Goal: Complete application form

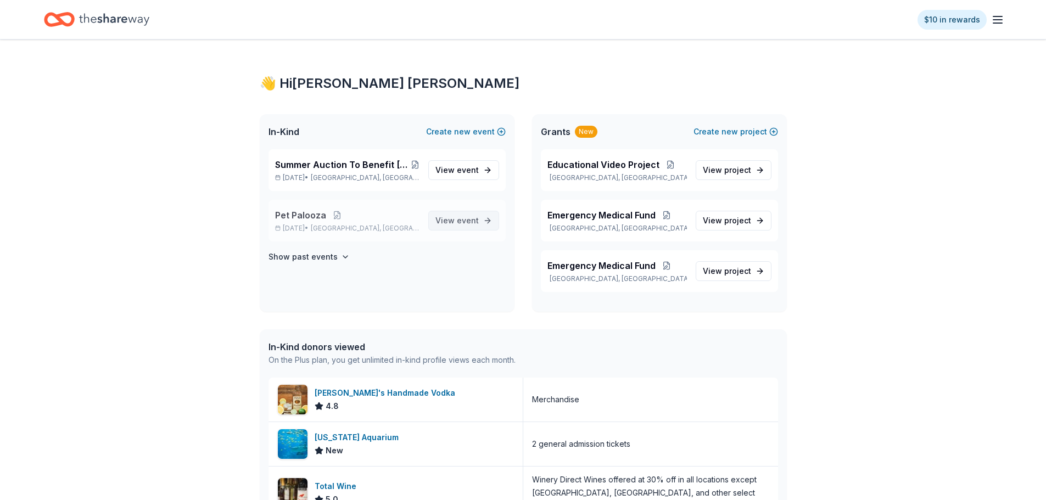
click at [469, 219] on span "event" at bounding box center [468, 220] width 22 height 9
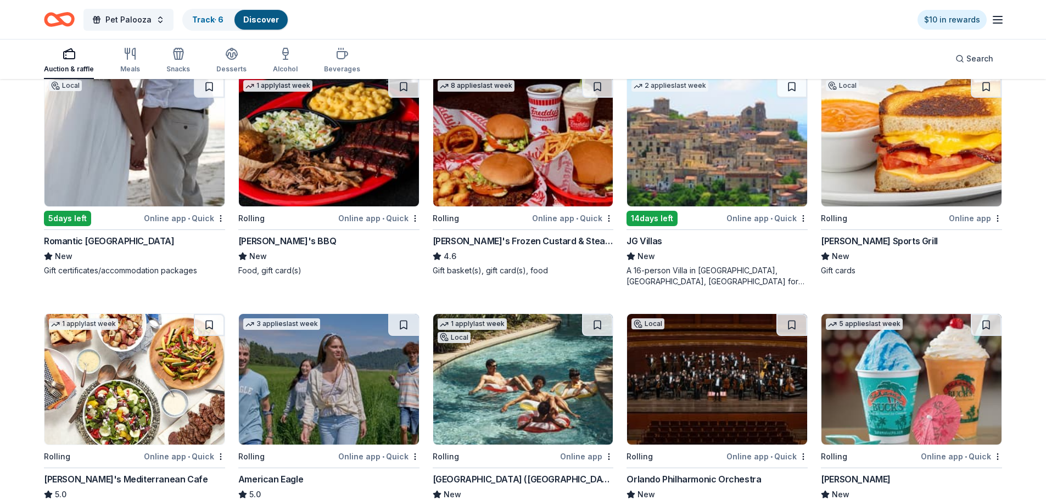
scroll to position [1098, 0]
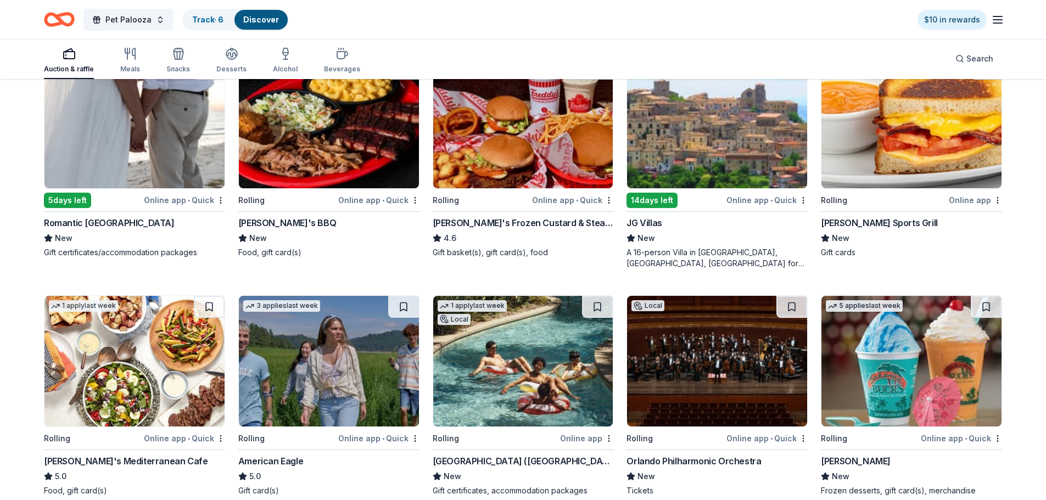
click at [79, 197] on div "5 days left" at bounding box center [67, 200] width 47 height 15
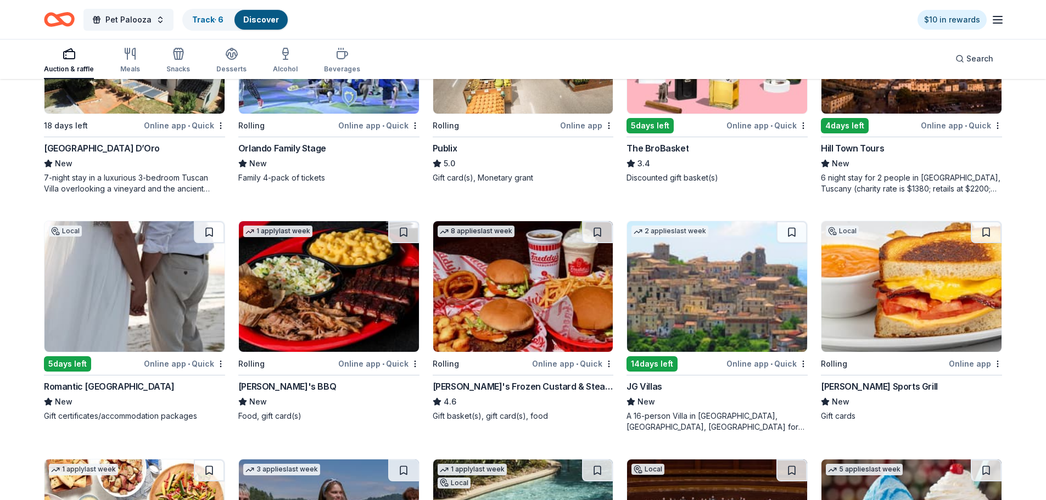
scroll to position [933, 0]
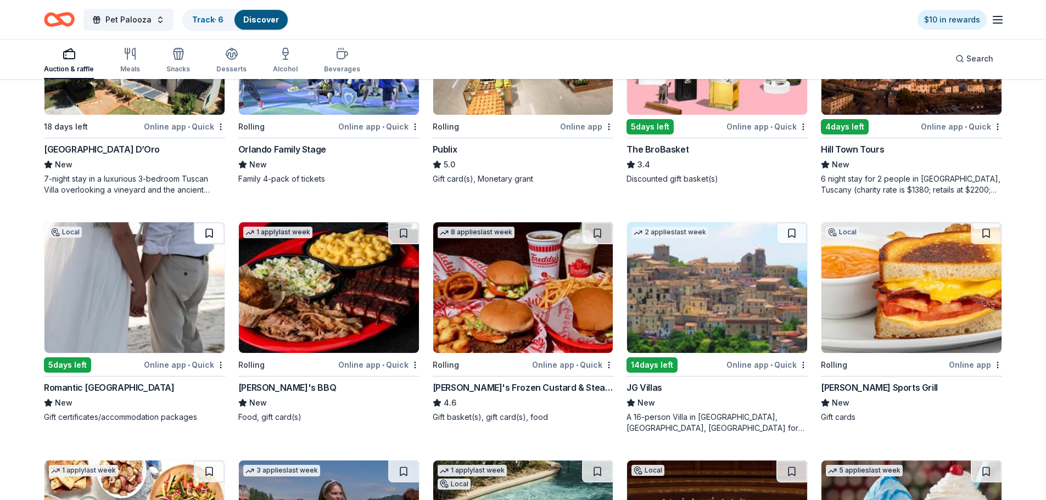
click at [207, 232] on button at bounding box center [209, 233] width 31 height 22
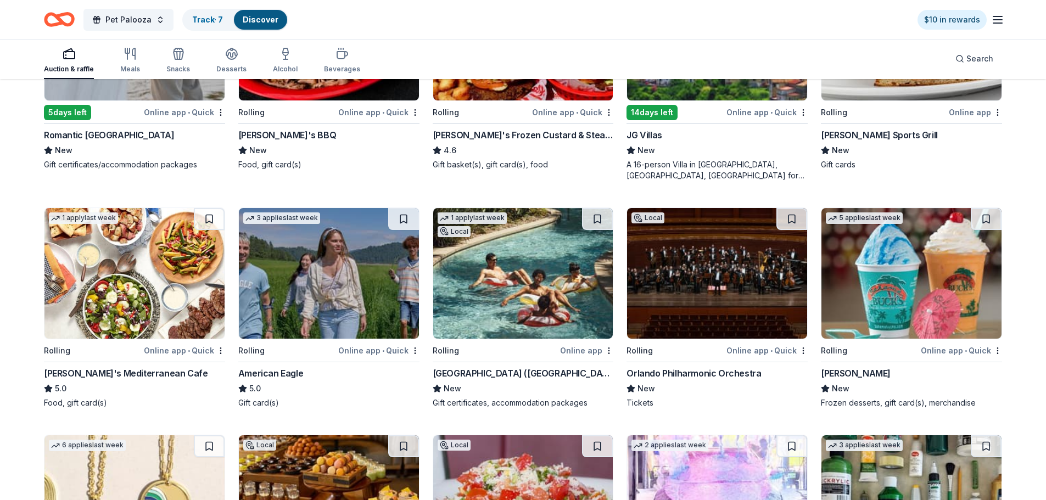
scroll to position [1208, 0]
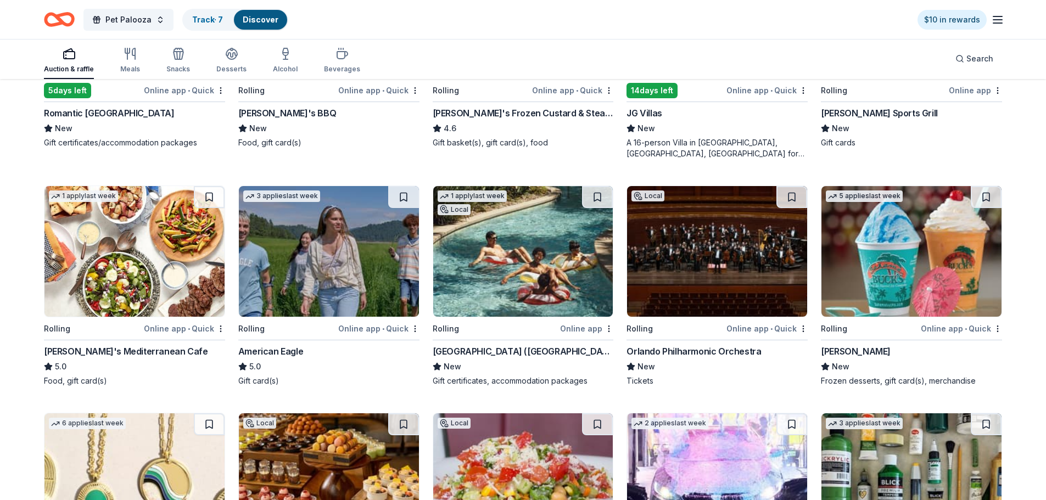
click at [504, 255] on img at bounding box center [523, 251] width 180 height 131
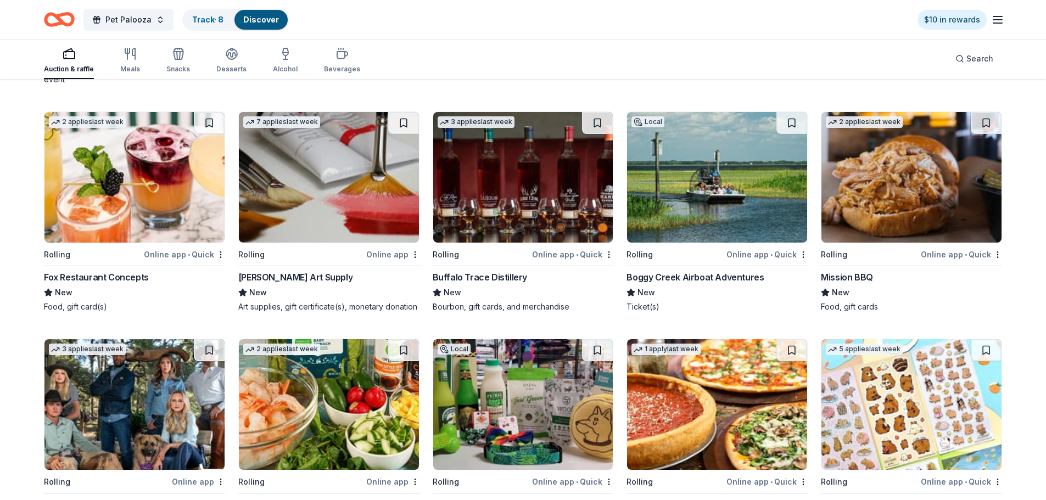
scroll to position [2223, 0]
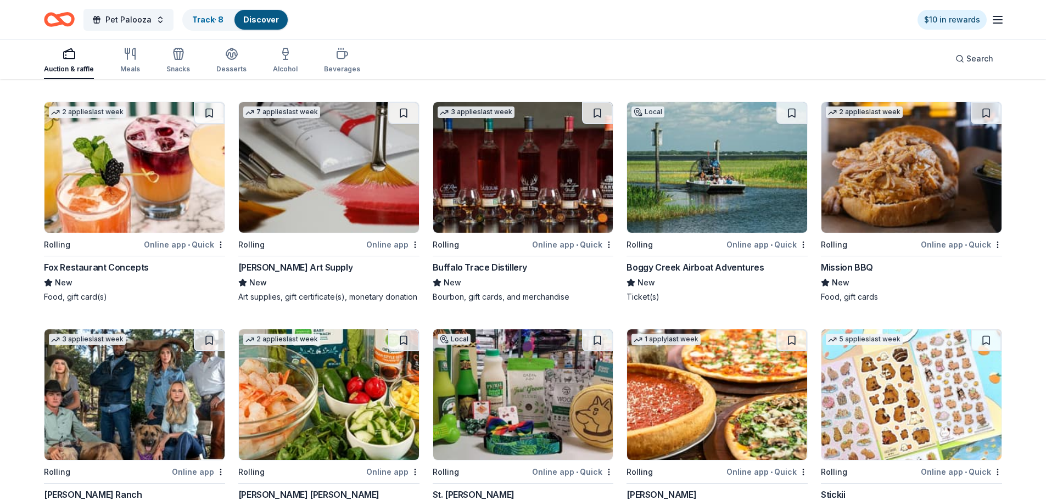
click at [517, 175] on img at bounding box center [523, 167] width 180 height 131
click at [671, 257] on div "Local Rolling Online app • Quick Boggy Creek Airboat Adventures New Ticket(s)" at bounding box center [716, 202] width 181 height 201
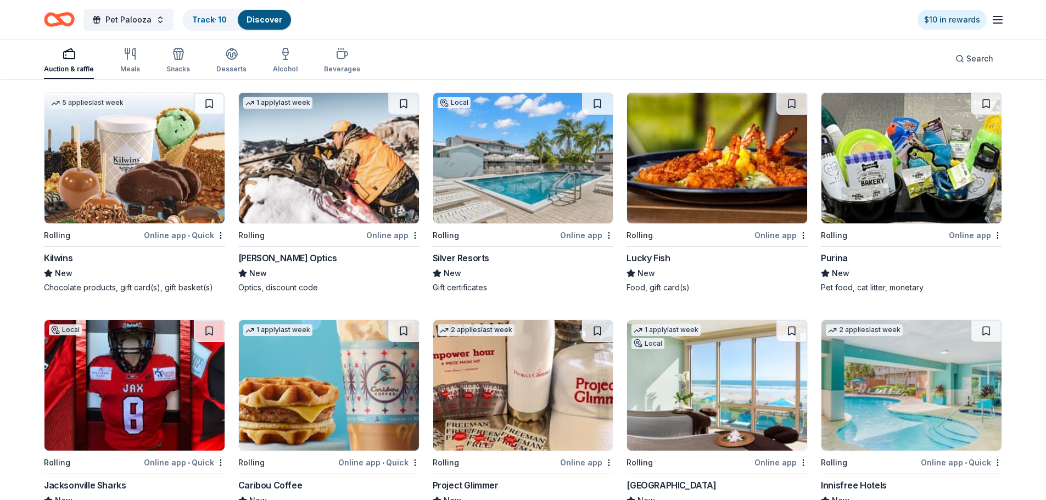
scroll to position [3611, 0]
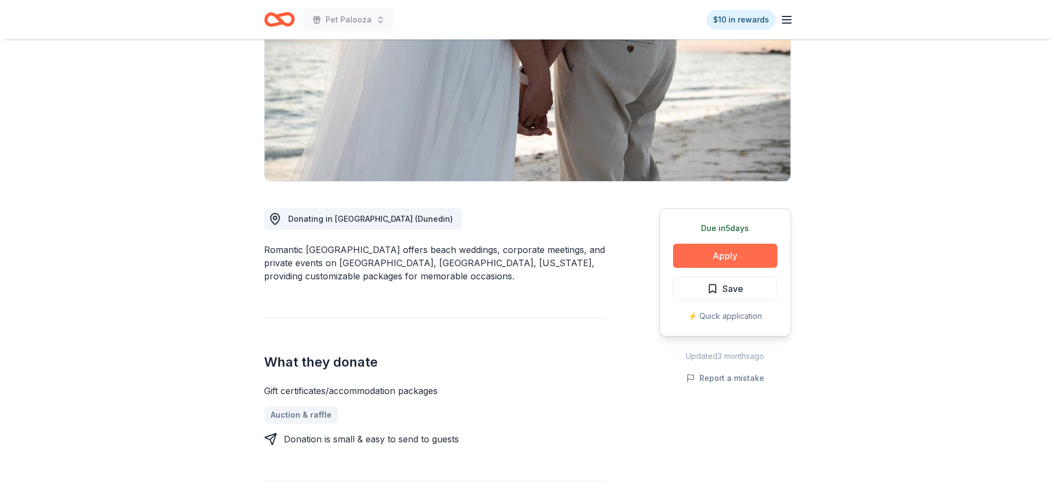
scroll to position [165, 0]
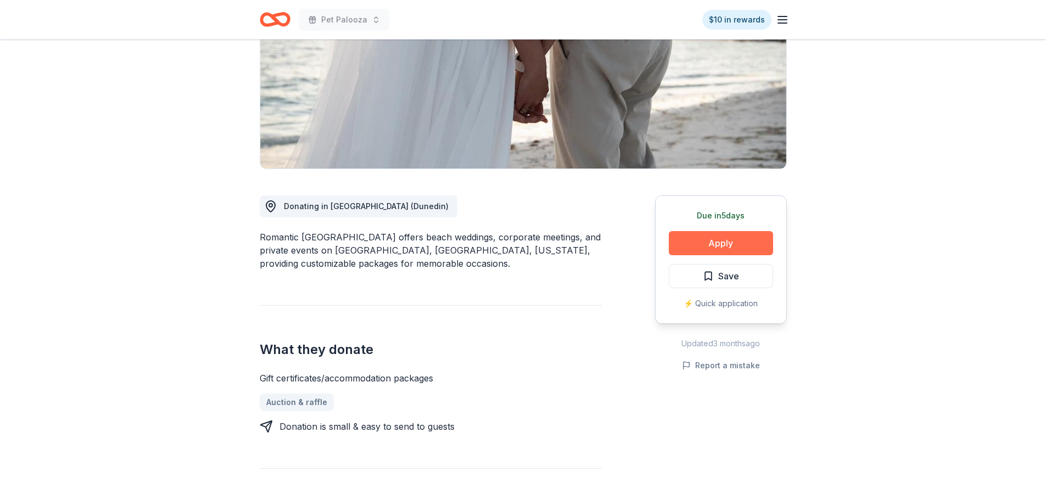
click at [691, 238] on button "Apply" at bounding box center [721, 243] width 104 height 24
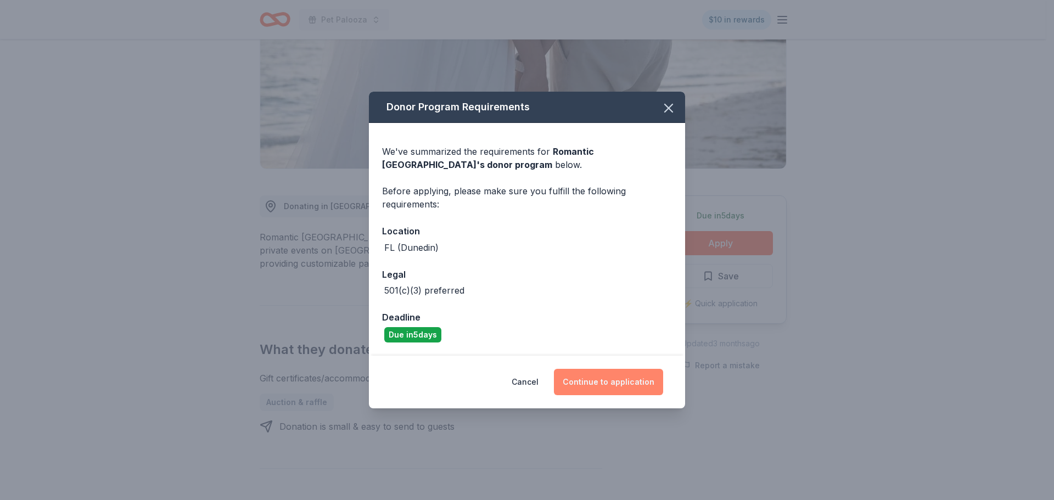
click at [623, 388] on button "Continue to application" at bounding box center [608, 382] width 109 height 26
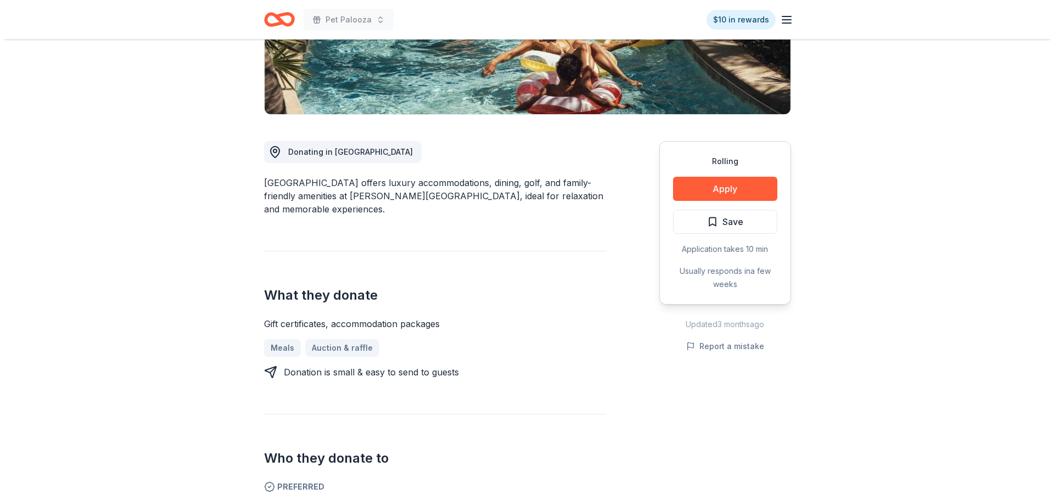
scroll to position [220, 0]
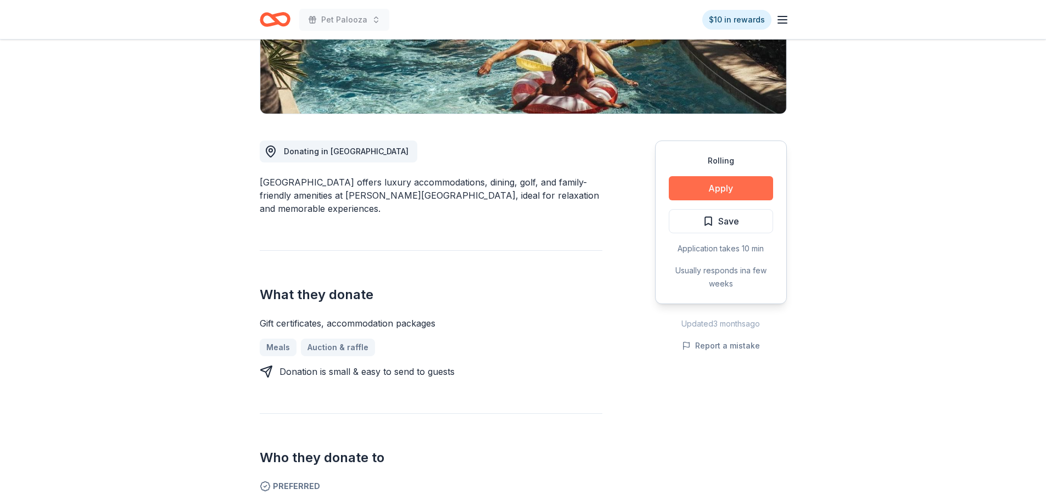
click at [735, 193] on button "Apply" at bounding box center [721, 188] width 104 height 24
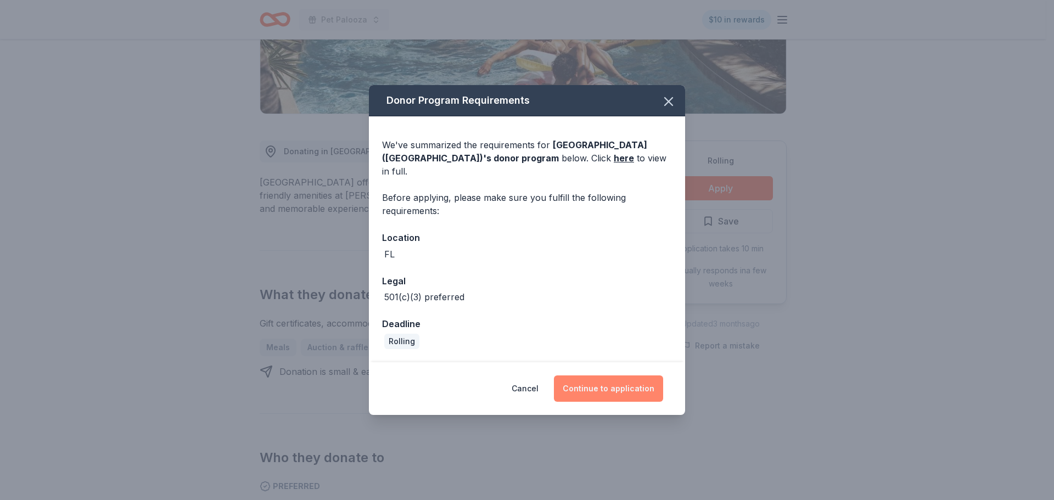
click at [605, 382] on button "Continue to application" at bounding box center [608, 389] width 109 height 26
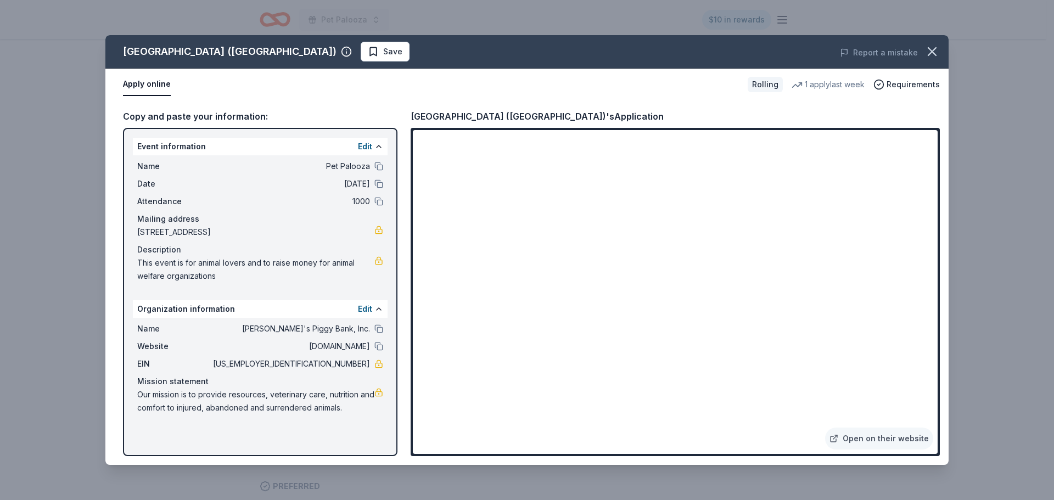
drag, startPoint x: 706, startPoint y: 458, endPoint x: 655, endPoint y: 454, distance: 50.7
click at [680, 457] on div "Copy and paste your information: Event information Edit Name Pet Palooza Date 1…" at bounding box center [526, 282] width 843 height 365
drag, startPoint x: 570, startPoint y: 506, endPoint x: 576, endPoint y: 517, distance: 12.1
click at [576, 281] on html "Pet Palooza $10 in rewards Rolling Share Four Seasons Resort (Orlando) New 1 ap…" at bounding box center [527, 30] width 1054 height 500
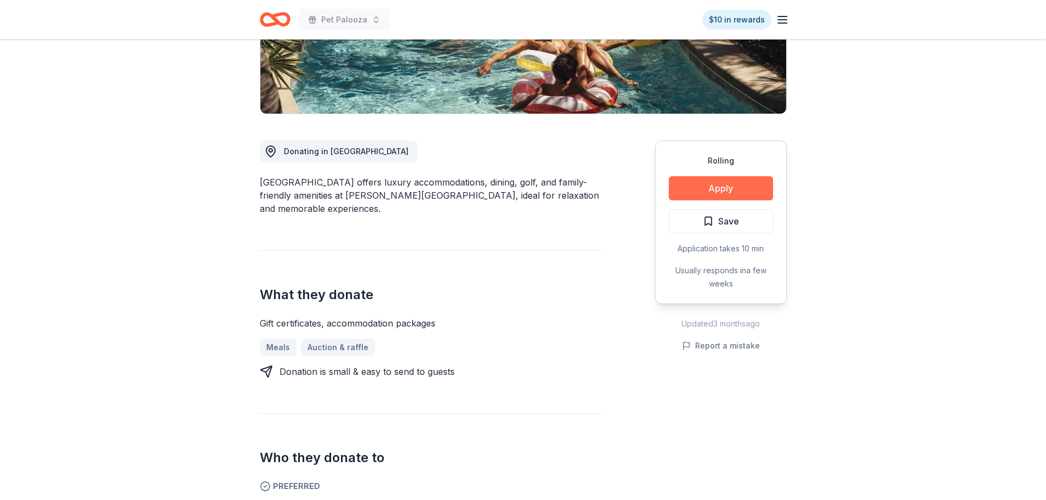
click at [732, 188] on button "Apply" at bounding box center [721, 188] width 104 height 24
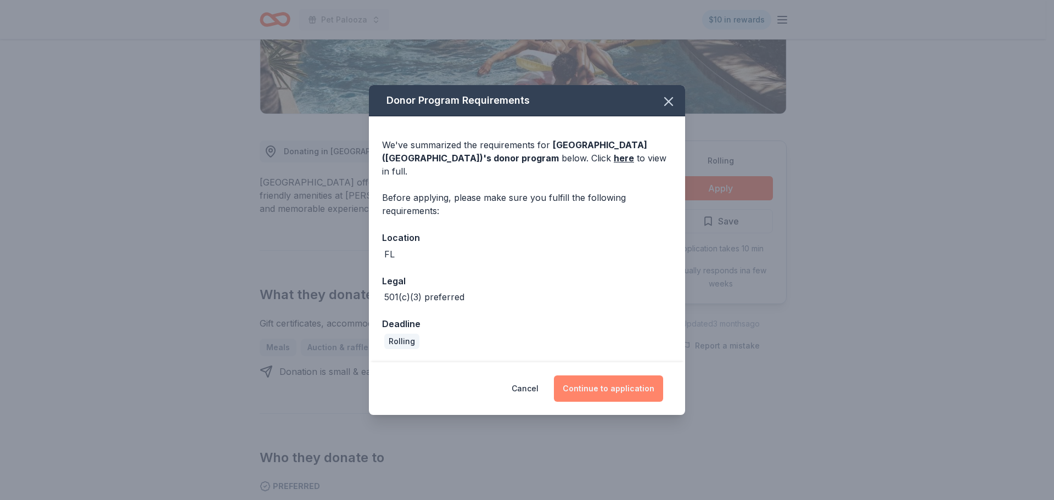
click at [613, 376] on button "Continue to application" at bounding box center [608, 389] width 109 height 26
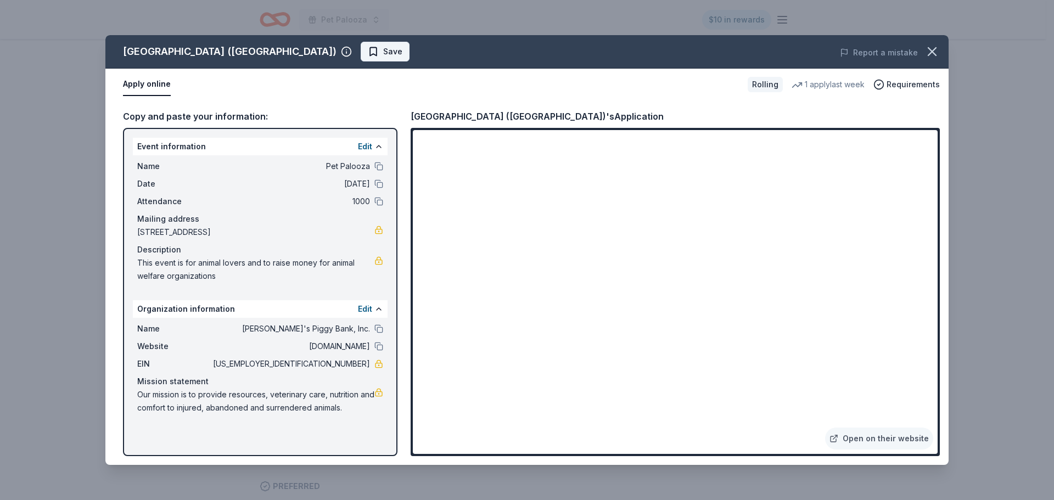
click at [383, 50] on span "Save" at bounding box center [392, 51] width 19 height 13
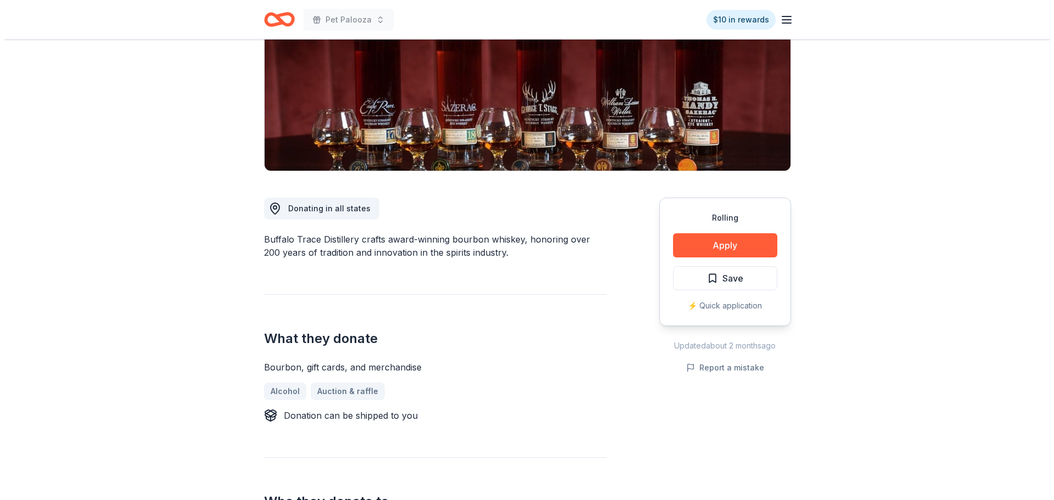
scroll to position [165, 0]
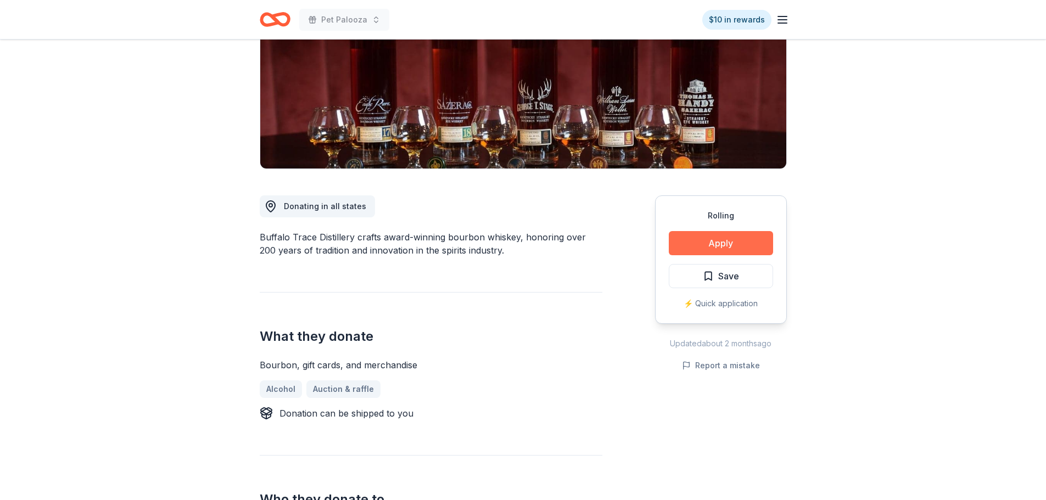
click at [717, 237] on button "Apply" at bounding box center [721, 243] width 104 height 24
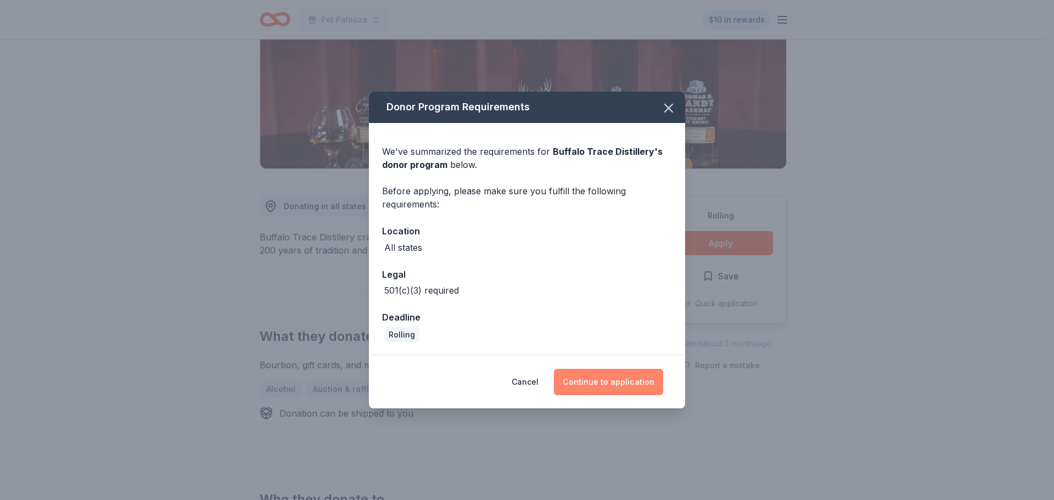
click at [626, 386] on button "Continue to application" at bounding box center [608, 382] width 109 height 26
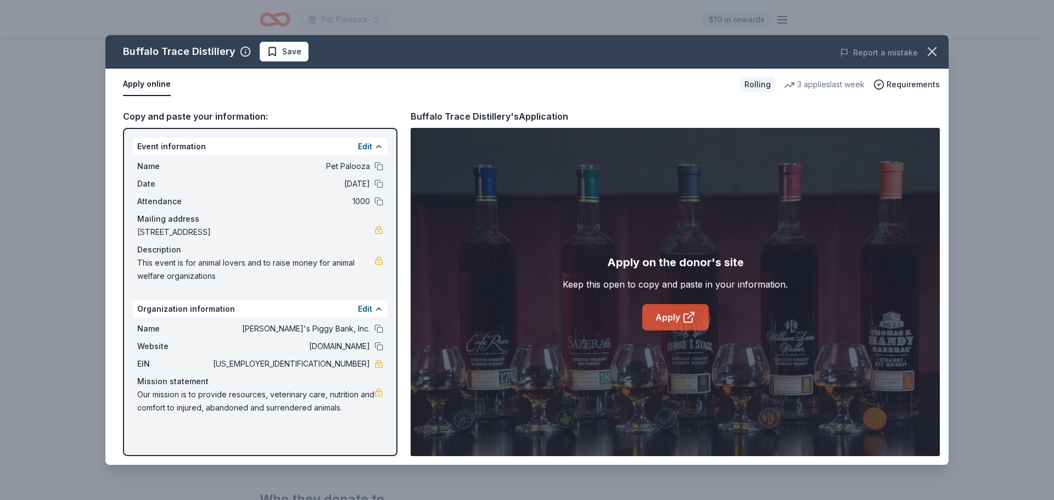
click at [666, 320] on link "Apply" at bounding box center [675, 317] width 66 height 26
drag, startPoint x: 285, startPoint y: 60, endPoint x: 286, endPoint y: 54, distance: 6.7
click at [286, 55] on span "Save" at bounding box center [291, 51] width 19 height 13
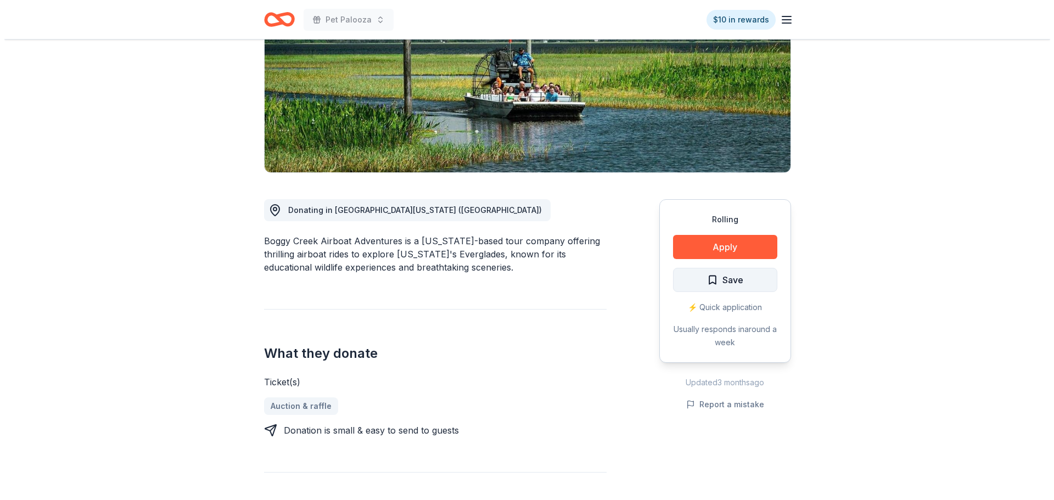
scroll to position [165, 0]
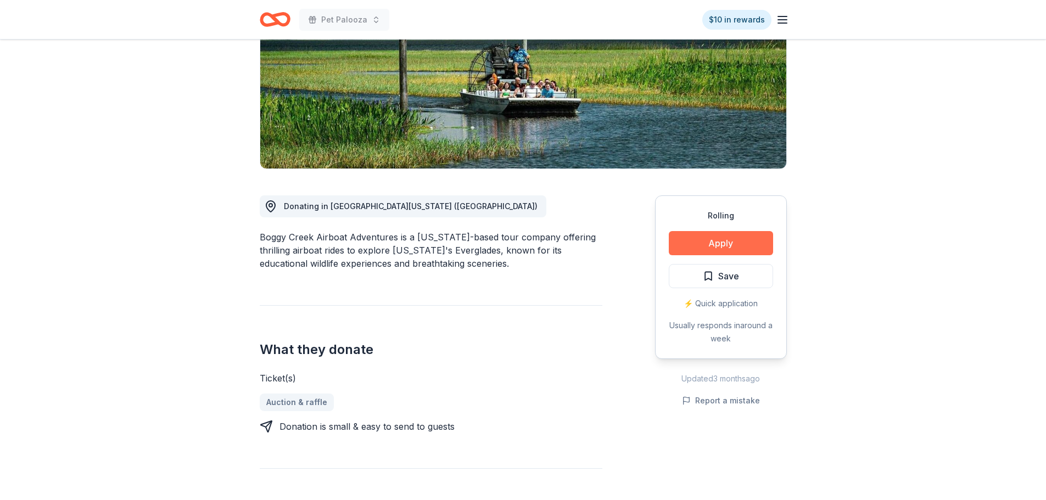
click at [733, 251] on button "Apply" at bounding box center [721, 243] width 104 height 24
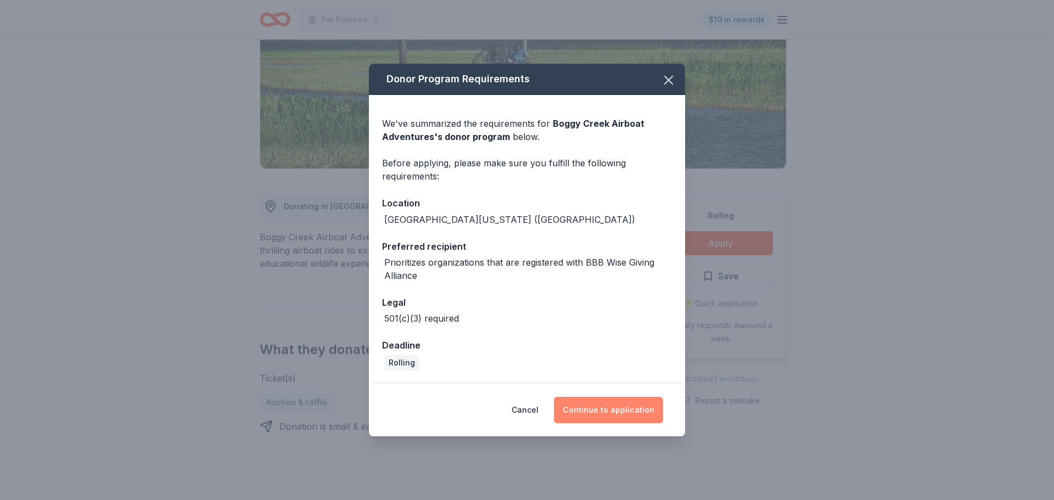
click at [633, 417] on button "Continue to application" at bounding box center [608, 410] width 109 height 26
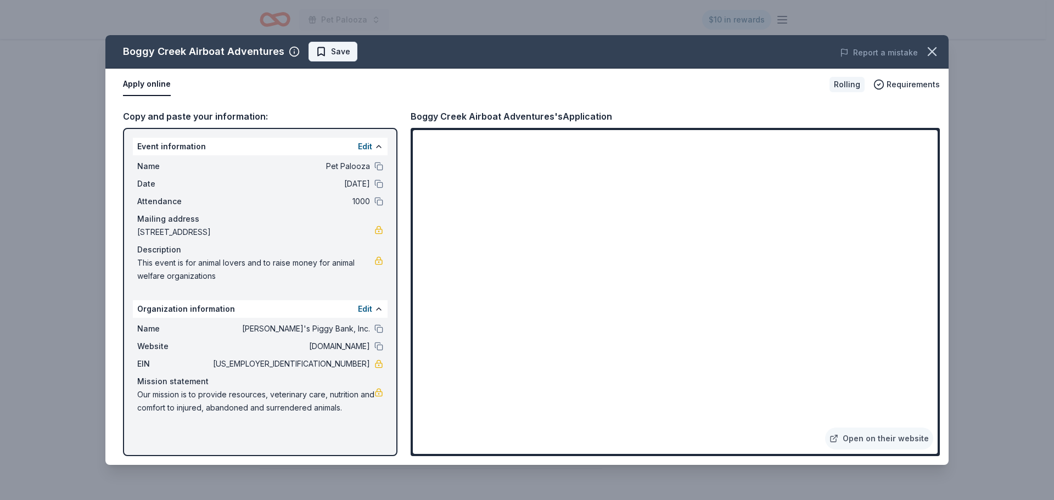
click at [333, 46] on span "Save" at bounding box center [340, 51] width 19 height 13
